Goal: Information Seeking & Learning: Learn about a topic

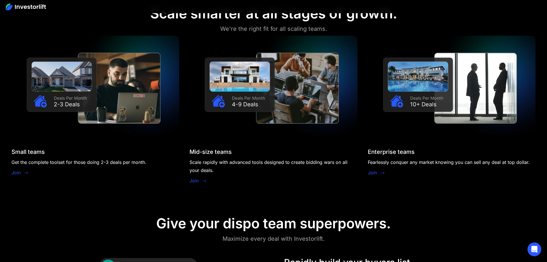
scroll to position [545, 0]
click at [21, 169] on link "Join" at bounding box center [15, 172] width 9 height 7
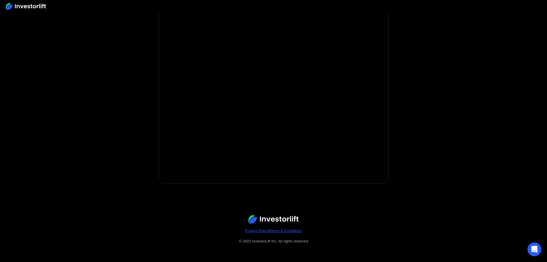
scroll to position [82, 0]
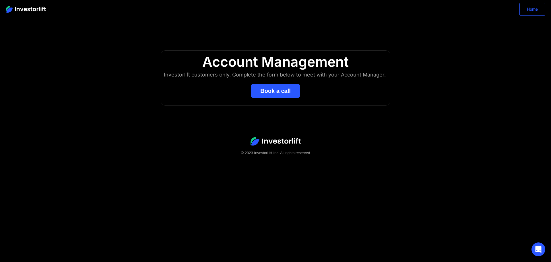
click at [539, 12] on link "Home" at bounding box center [533, 9] width 26 height 13
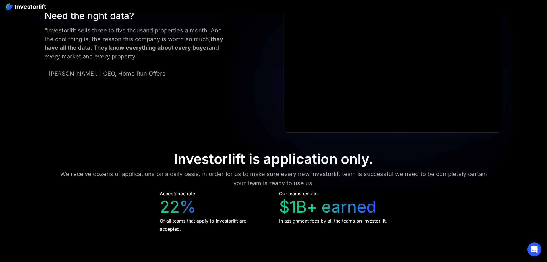
scroll to position [2631, 0]
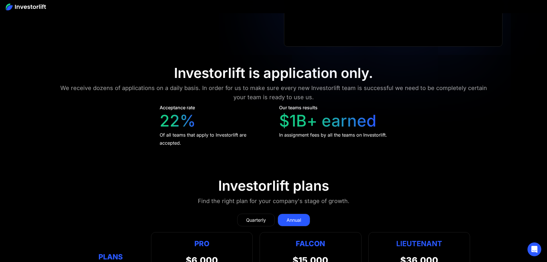
scroll to position [2716, 0]
